Goal: Transaction & Acquisition: Book appointment/travel/reservation

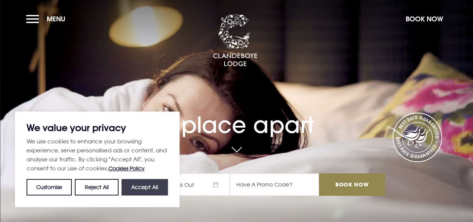
click at [138, 188] on button "Accept All" at bounding box center [145, 187] width 46 height 16
checkbox input "true"
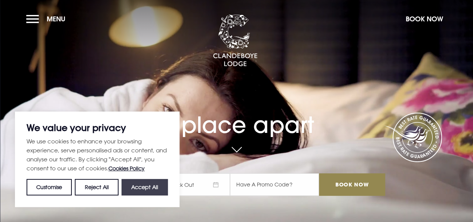
checkbox input "true"
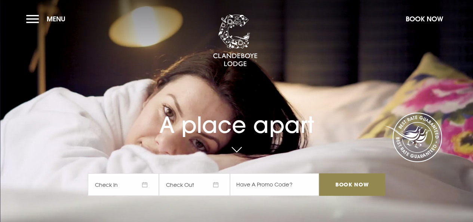
click at [151, 187] on span "Check In" at bounding box center [123, 184] width 71 height 22
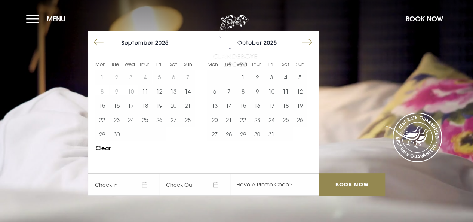
click at [312, 45] on button "Move forward to switch to the next month." at bounding box center [307, 42] width 14 height 14
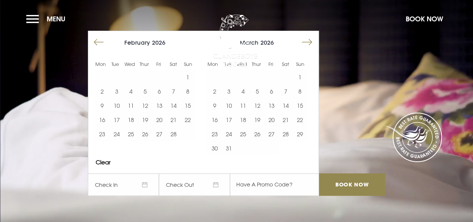
click at [312, 45] on button "Move forward to switch to the next month." at bounding box center [307, 42] width 14 height 14
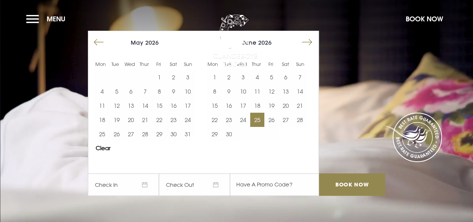
click at [261, 120] on button "25" at bounding box center [257, 120] width 14 height 14
click at [285, 121] on button "27" at bounding box center [286, 120] width 14 height 14
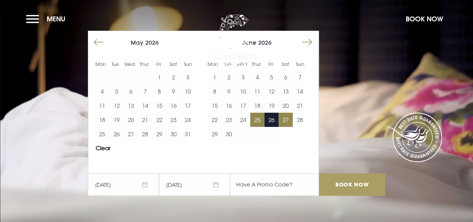
click at [350, 184] on input "Book Now" at bounding box center [352, 184] width 66 height 22
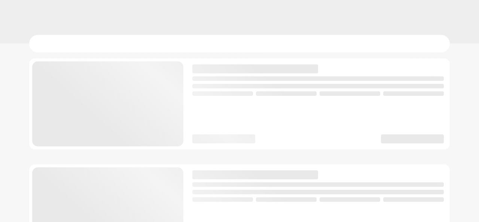
checkbox input "true"
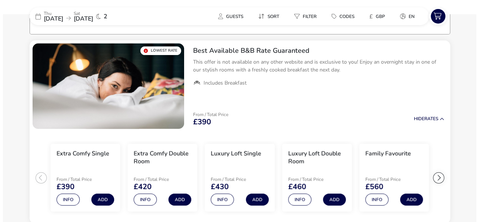
scroll to position [60, 0]
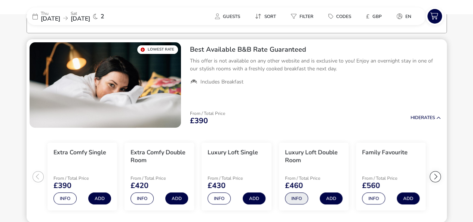
click at [295, 196] on button "Info" at bounding box center [296, 198] width 23 height 12
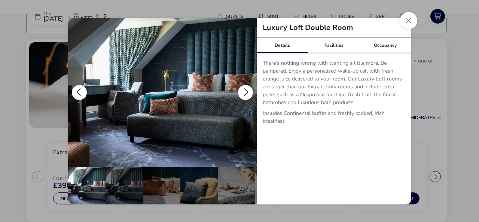
click at [243, 93] on button "details" at bounding box center [245, 92] width 15 height 15
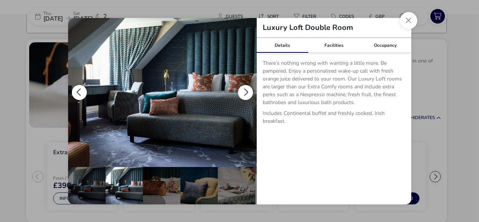
click at [243, 93] on button "details" at bounding box center [245, 92] width 15 height 15
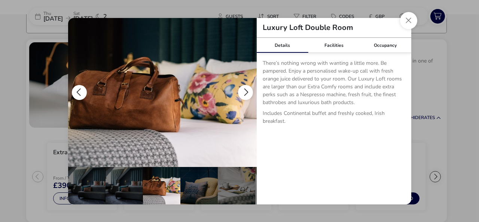
scroll to position [0, 37]
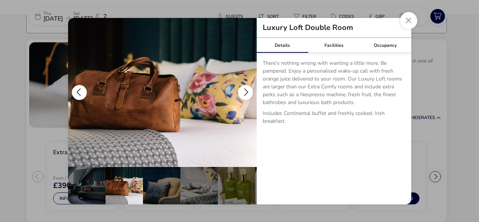
click at [243, 93] on button "details" at bounding box center [245, 92] width 15 height 15
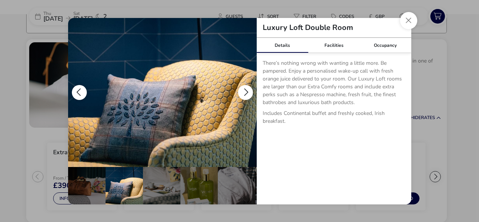
click at [243, 93] on button "details" at bounding box center [245, 92] width 15 height 15
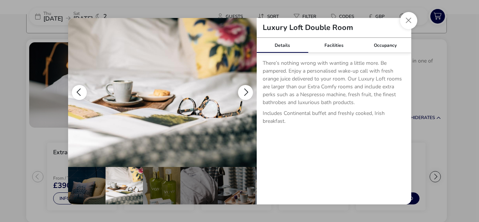
click at [243, 93] on button "details" at bounding box center [245, 92] width 15 height 15
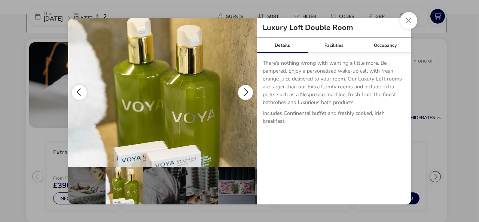
click at [243, 93] on button "details" at bounding box center [245, 92] width 15 height 15
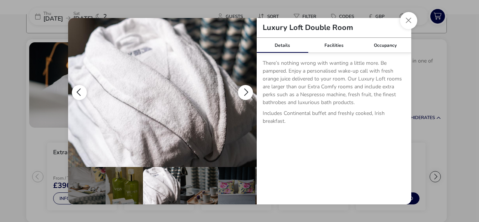
scroll to position [0, 185]
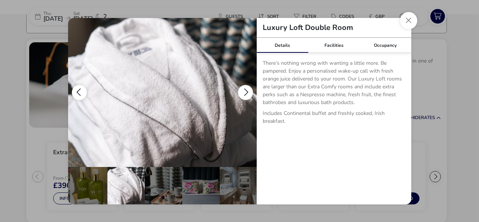
click at [243, 93] on button "details" at bounding box center [245, 92] width 15 height 15
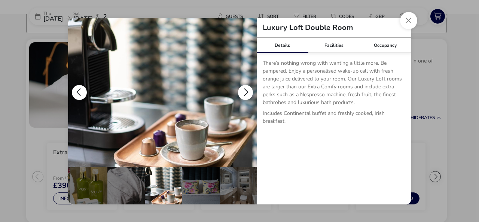
click at [243, 93] on button "details" at bounding box center [245, 92] width 15 height 15
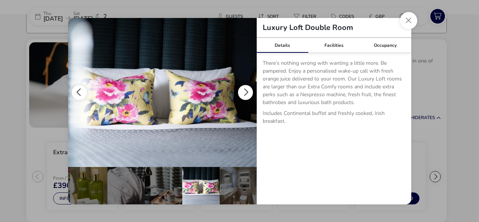
click at [243, 93] on button "details" at bounding box center [245, 92] width 15 height 15
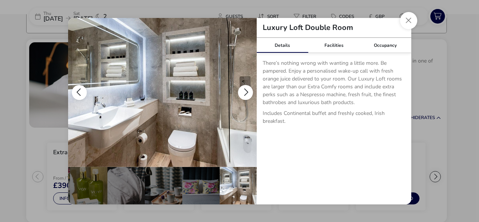
click at [243, 92] on button "details" at bounding box center [245, 92] width 15 height 15
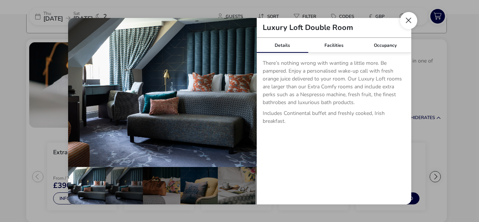
click at [406, 24] on button "Close dialog" at bounding box center [408, 20] width 17 height 17
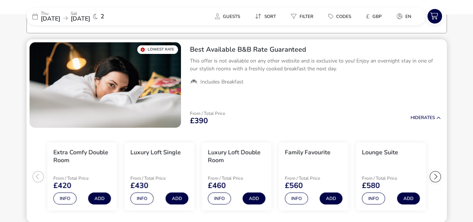
click at [436, 177] on div at bounding box center [435, 176] width 11 height 11
click at [374, 199] on button "Info" at bounding box center [373, 198] width 23 height 12
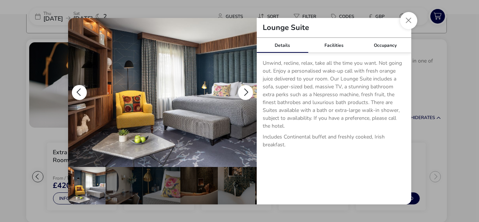
click at [243, 89] on button "details" at bounding box center [245, 92] width 15 height 15
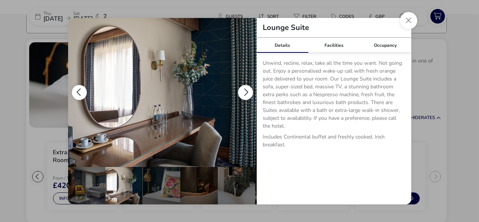
click at [243, 89] on button "details" at bounding box center [245, 92] width 15 height 15
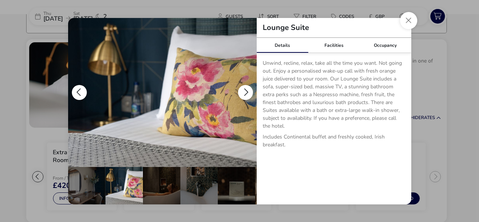
click at [243, 89] on button "details" at bounding box center [245, 92] width 15 height 15
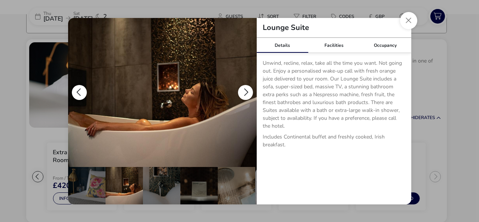
click at [243, 89] on button "details" at bounding box center [245, 92] width 15 height 15
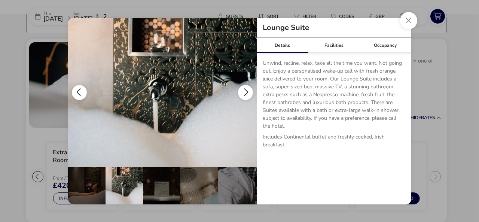
click at [243, 89] on button "details" at bounding box center [245, 92] width 15 height 15
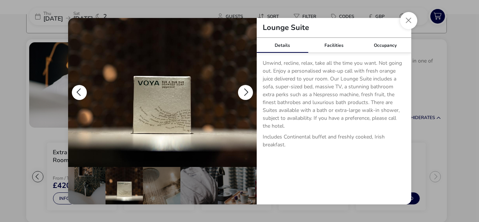
click at [243, 89] on button "details" at bounding box center [245, 92] width 15 height 15
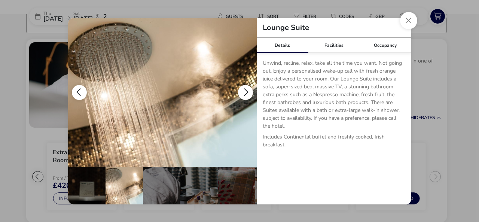
click at [243, 89] on button "details" at bounding box center [245, 92] width 15 height 15
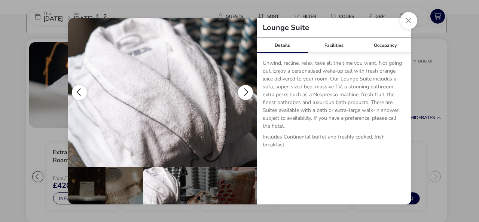
scroll to position [0, 223]
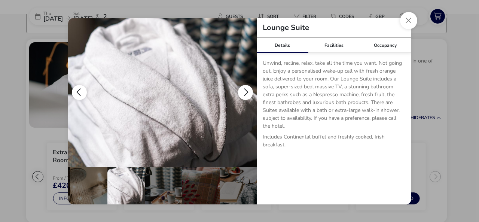
click at [243, 89] on button "details" at bounding box center [245, 92] width 15 height 15
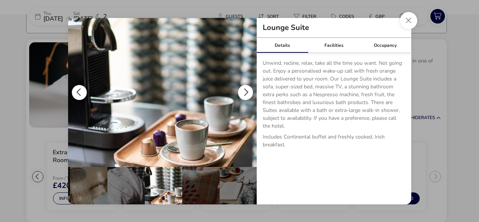
click at [243, 89] on button "details" at bounding box center [245, 92] width 15 height 15
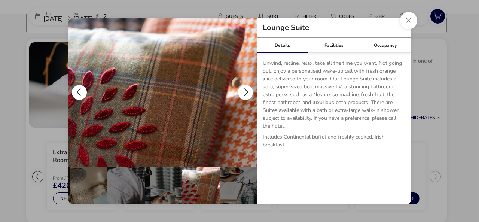
click at [243, 89] on button "details" at bounding box center [245, 92] width 15 height 15
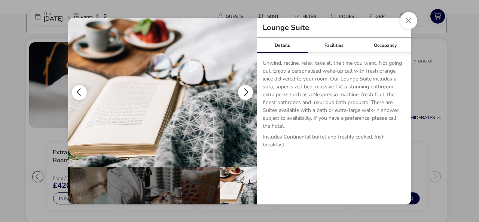
click at [243, 89] on button "details" at bounding box center [245, 92] width 15 height 15
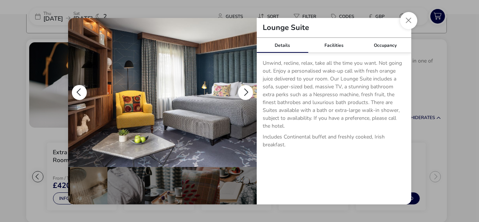
scroll to position [0, 0]
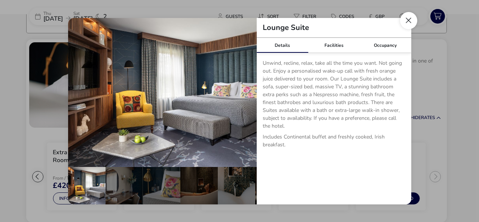
click at [410, 19] on button "Close dialog" at bounding box center [408, 20] width 17 height 17
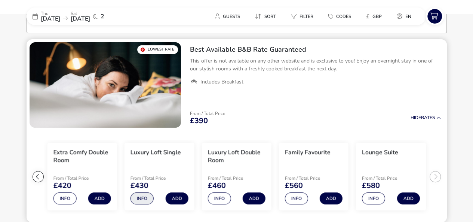
click at [143, 199] on button "Info" at bounding box center [142, 198] width 23 height 12
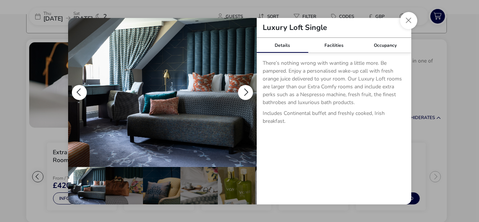
click at [244, 95] on button "details" at bounding box center [245, 92] width 15 height 15
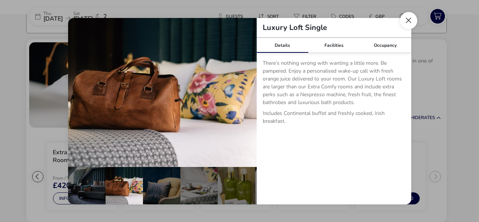
click at [408, 23] on button "Close dialog" at bounding box center [408, 20] width 17 height 17
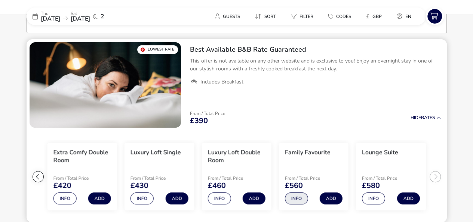
click at [294, 202] on button "Info" at bounding box center [296, 198] width 23 height 12
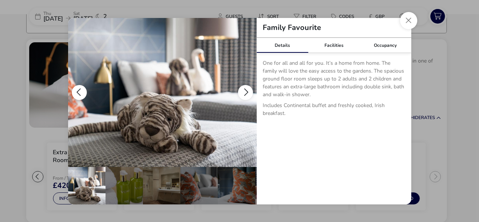
click at [245, 94] on button "details" at bounding box center [245, 92] width 15 height 15
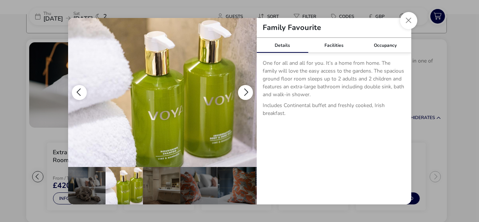
click at [245, 94] on button "details" at bounding box center [245, 92] width 15 height 15
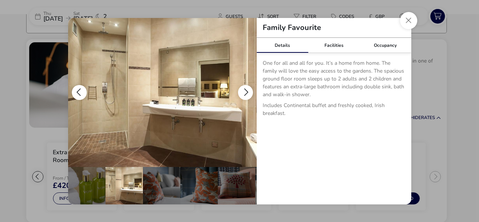
click at [245, 94] on button "details" at bounding box center [245, 92] width 15 height 15
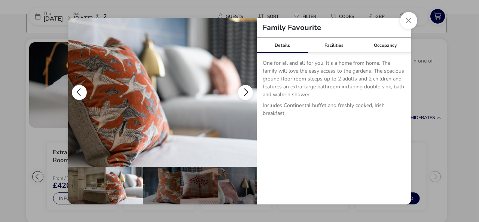
click at [245, 94] on button "details" at bounding box center [245, 92] width 15 height 15
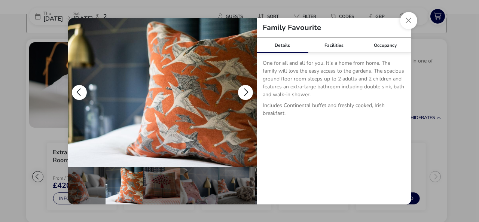
click at [245, 94] on button "details" at bounding box center [245, 92] width 15 height 15
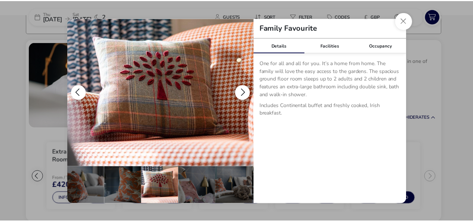
scroll to position [0, 148]
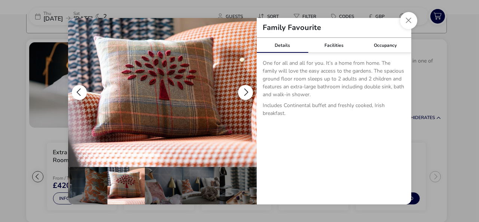
click at [245, 94] on button "details" at bounding box center [245, 92] width 15 height 15
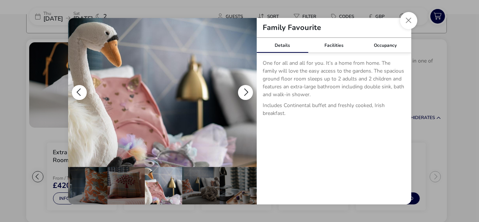
click at [245, 94] on button "details" at bounding box center [245, 92] width 15 height 15
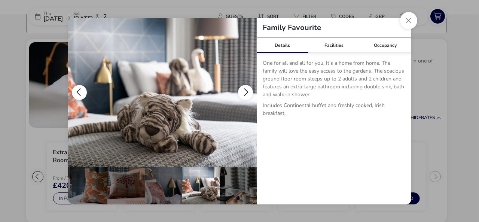
click at [245, 94] on button "details" at bounding box center [245, 92] width 15 height 15
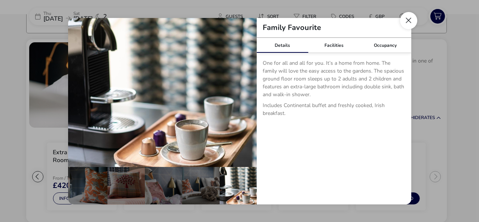
click at [408, 22] on button "Close dialog" at bounding box center [408, 20] width 17 height 17
